Goal: Find specific page/section: Find specific page/section

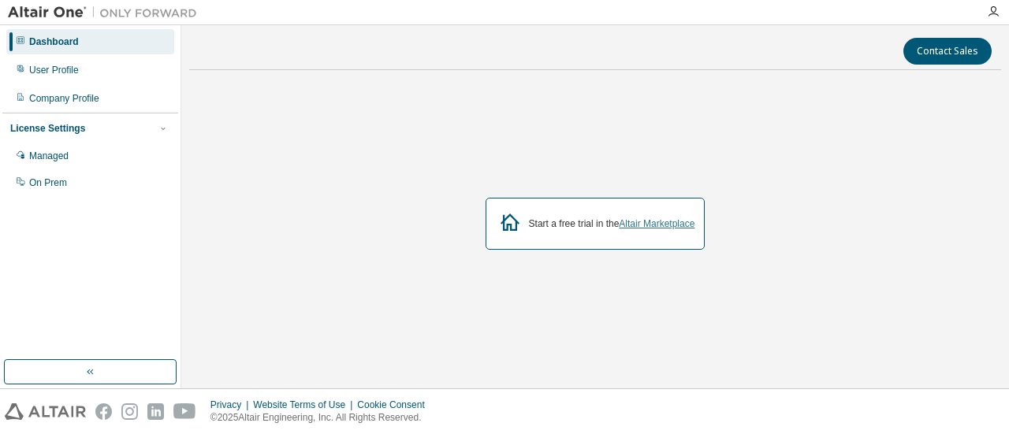
click at [658, 223] on link "Altair Marketplace" at bounding box center [657, 223] width 76 height 11
